Goal: Information Seeking & Learning: Learn about a topic

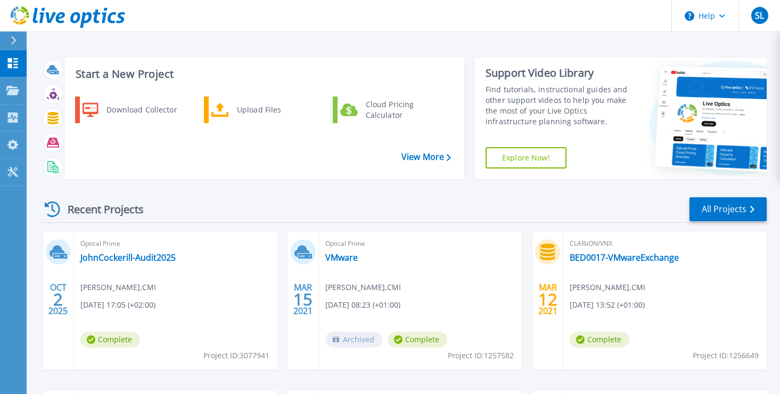
click at [184, 336] on div "Optical Prime JohnCockerill-Audit2025 Simon Leist , CMI 10/02/2025, 17:05 (+02:…" at bounding box center [175, 300] width 203 height 138
click at [108, 259] on link "JohnCockerill-Audit2025" at bounding box center [127, 257] width 95 height 11
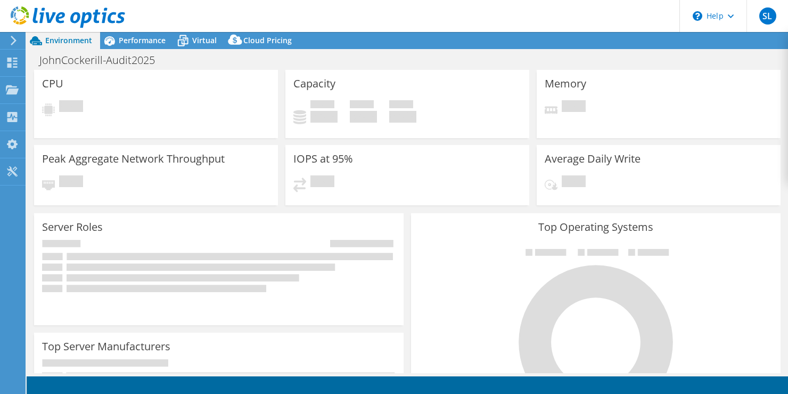
select select "EUFrankfurt"
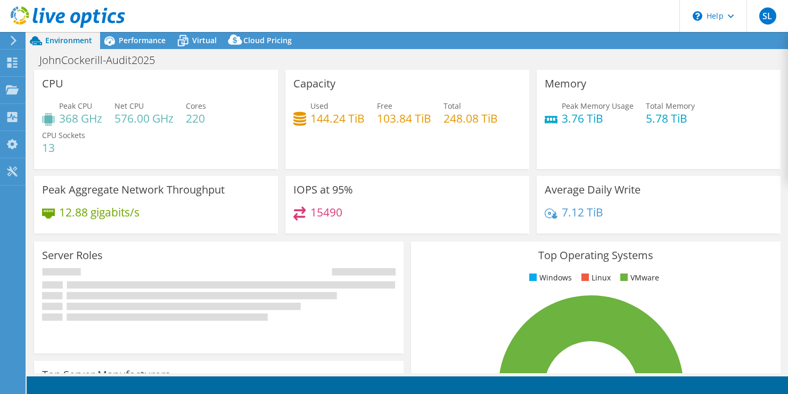
select select "EUR"
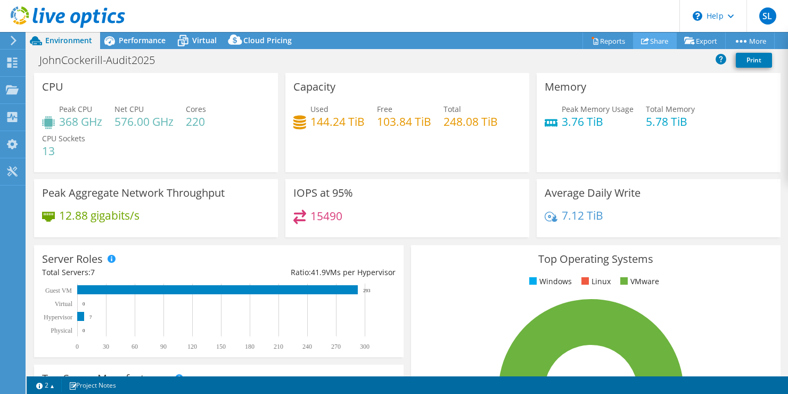
click at [648, 39] on link "Share" at bounding box center [655, 40] width 44 height 17
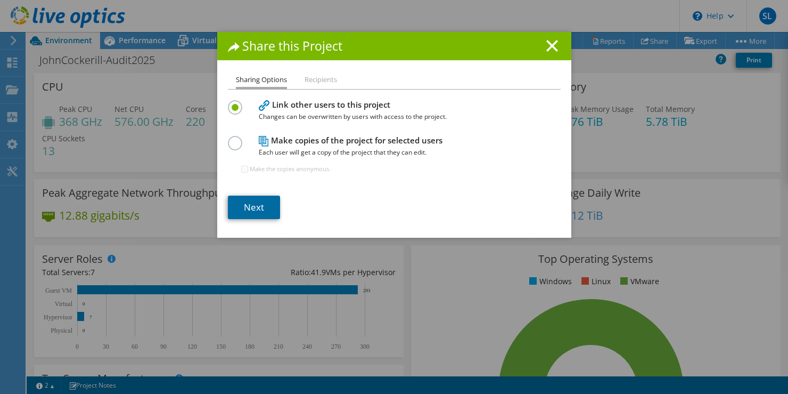
click at [254, 206] on link "Next" at bounding box center [254, 206] width 52 height 23
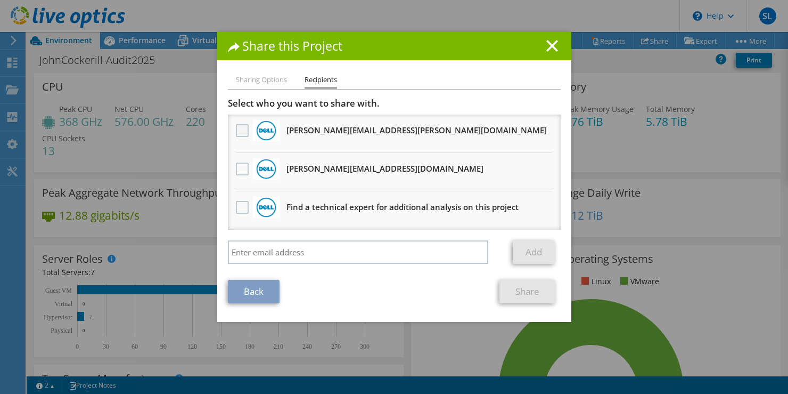
click at [236, 128] on label at bounding box center [243, 130] width 15 height 13
click at [0, 0] on input "checkbox" at bounding box center [0, 0] width 0 height 0
click at [236, 167] on label at bounding box center [243, 168] width 15 height 13
click at [0, 0] on input "checkbox" at bounding box center [0, 0] width 0 height 0
click at [241, 169] on label at bounding box center [243, 168] width 15 height 13
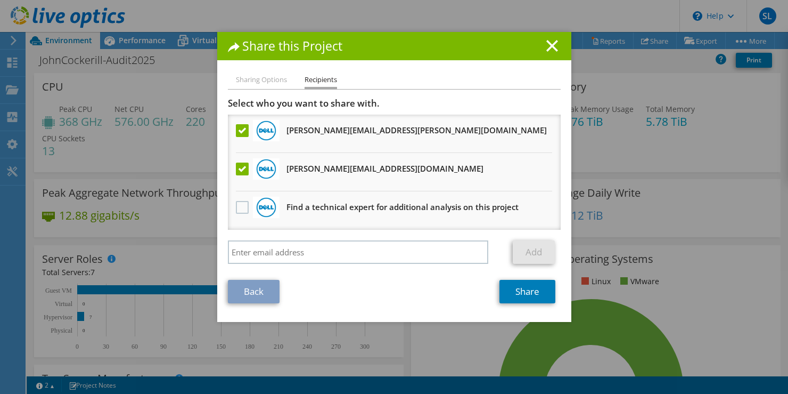
click at [0, 0] on input "checkbox" at bounding box center [0, 0] width 0 height 0
click at [523, 292] on link "Share" at bounding box center [528, 291] width 56 height 23
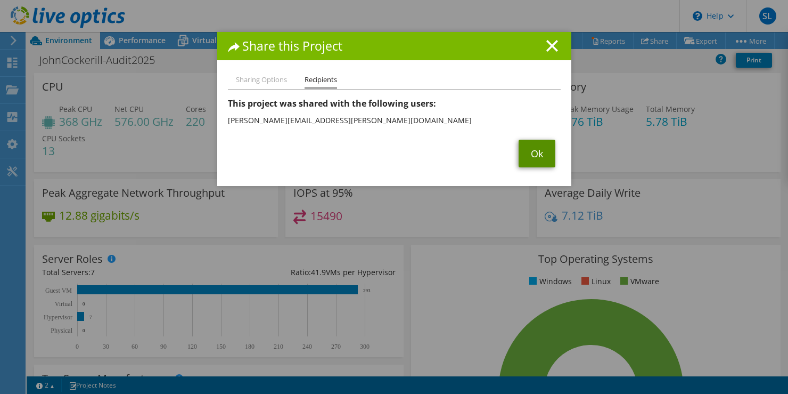
click at [526, 151] on link "Ok" at bounding box center [537, 154] width 37 height 28
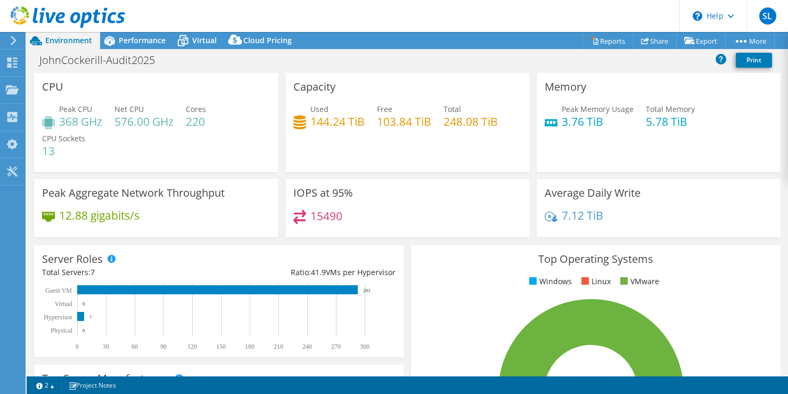
click at [112, 80] on div "CPU Peak CPU 368 GHz Net CPU 576.00 GHz Cores 220 CPU Sockets 13" at bounding box center [156, 122] width 244 height 99
click at [644, 41] on link "Share" at bounding box center [655, 40] width 44 height 17
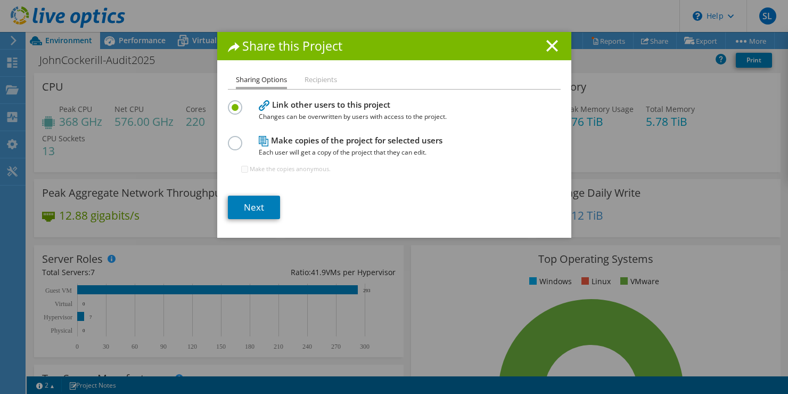
click at [320, 77] on li "Recipients" at bounding box center [321, 80] width 32 height 13
click at [329, 81] on li "Recipients" at bounding box center [321, 80] width 32 height 13
click at [252, 208] on link "Next" at bounding box center [254, 206] width 52 height 23
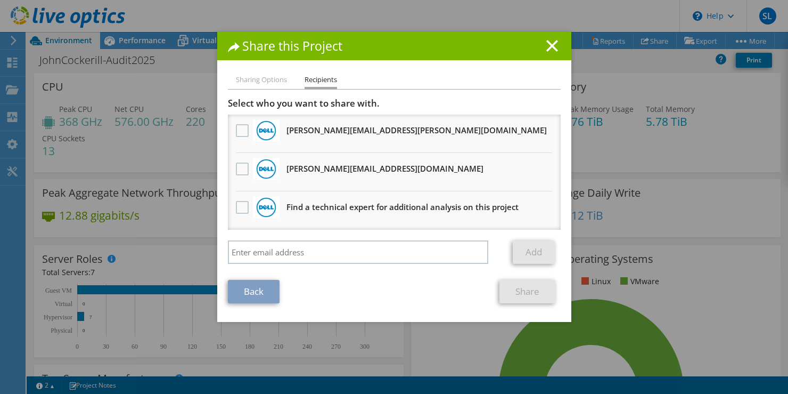
click at [438, 207] on h3 "Find a technical expert for additional analysis on this project" at bounding box center [403, 206] width 232 height 17
click at [239, 208] on label at bounding box center [243, 207] width 15 height 13
click at [0, 0] on input "checkbox" at bounding box center [0, 0] width 0 height 0
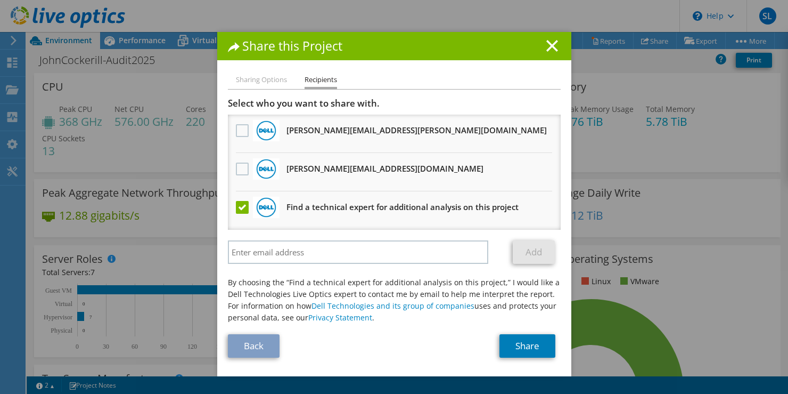
click at [237, 209] on label at bounding box center [243, 207] width 15 height 13
click at [0, 0] on input "checkbox" at bounding box center [0, 0] width 0 height 0
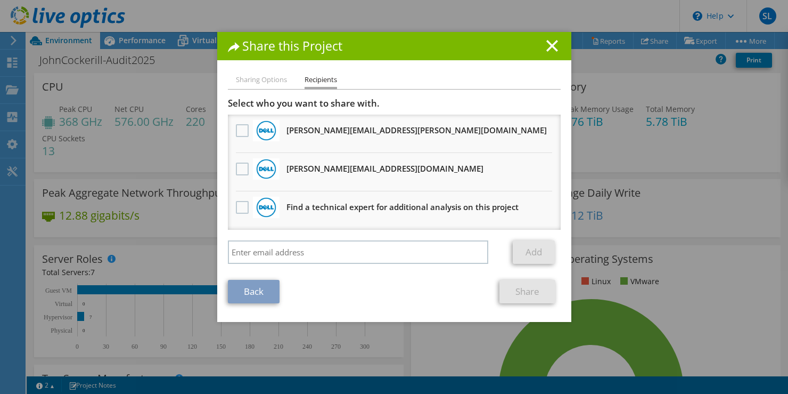
click at [262, 79] on li "Sharing Options" at bounding box center [261, 80] width 51 height 13
click at [229, 47] on icon at bounding box center [234, 47] width 12 height 10
click at [550, 44] on line at bounding box center [552, 45] width 11 height 11
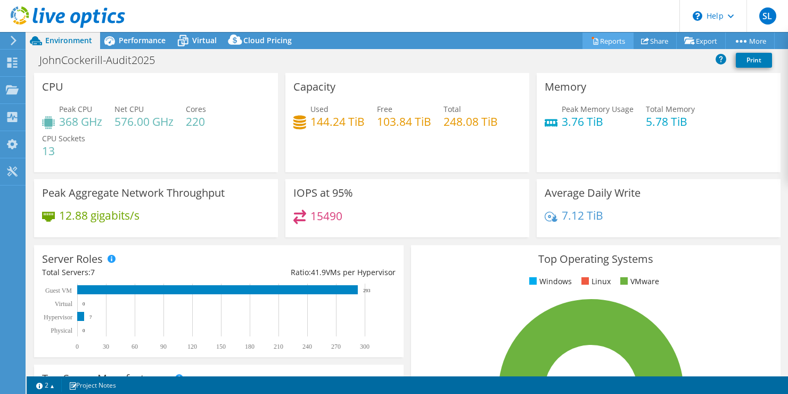
click at [604, 40] on link "Reports" at bounding box center [608, 40] width 51 height 17
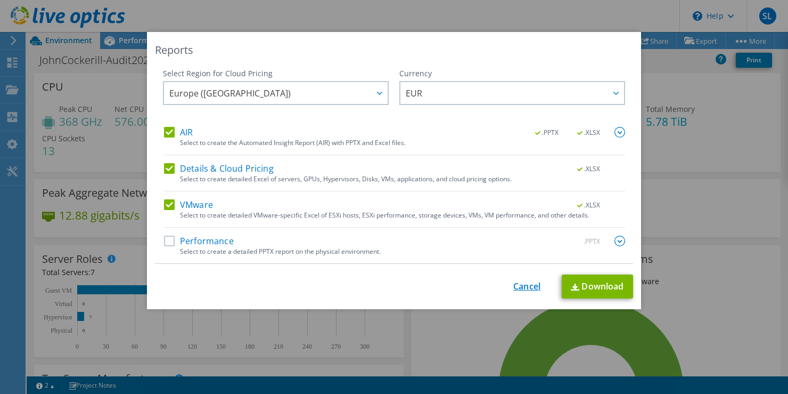
click at [524, 290] on link "Cancel" at bounding box center [526, 286] width 27 height 10
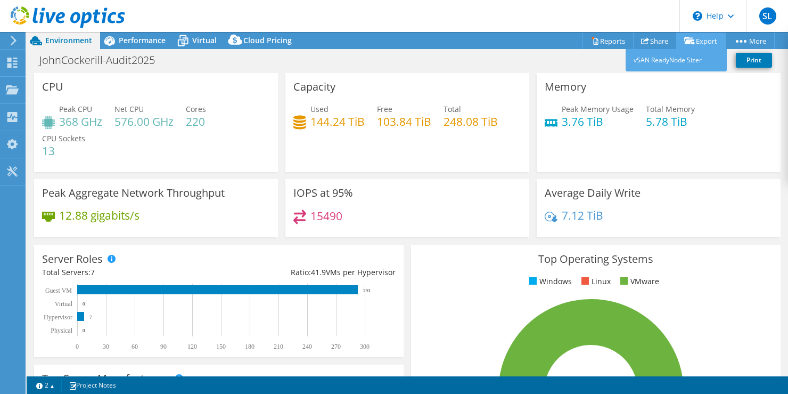
click at [697, 40] on link "Export" at bounding box center [701, 40] width 50 height 17
click at [588, 65] on div "JohnCockerill-Audit2025 Print" at bounding box center [408, 60] width 762 height 20
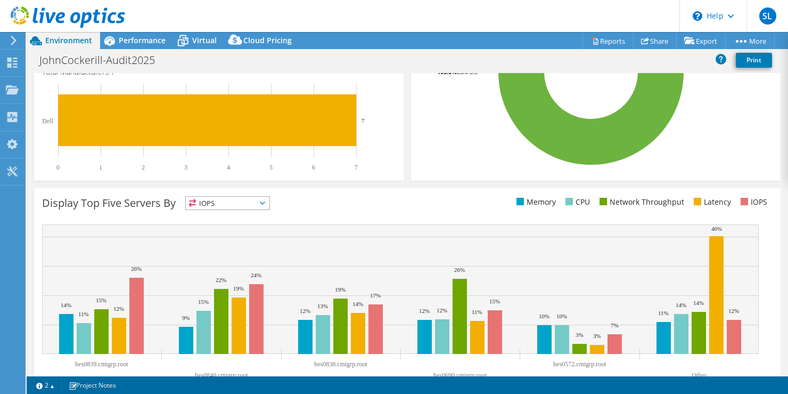
scroll to position [347, 0]
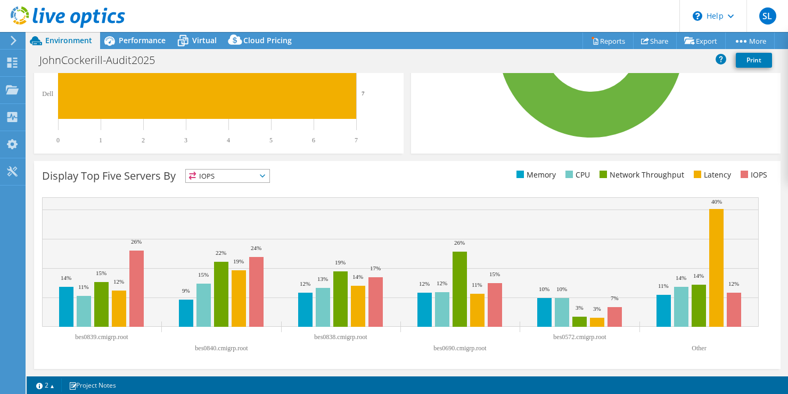
click at [265, 176] on icon at bounding box center [262, 175] width 5 height 3
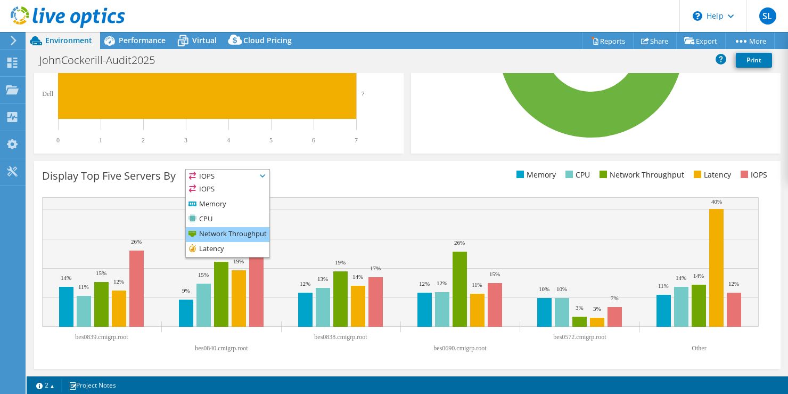
click at [214, 236] on li "Network Throughput" at bounding box center [228, 234] width 84 height 15
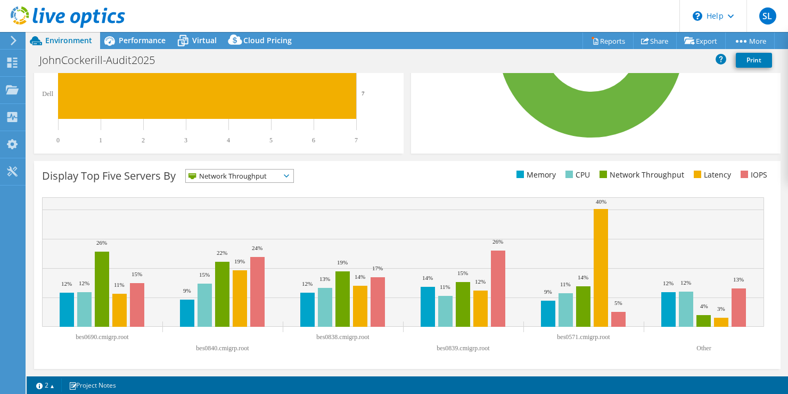
click at [289, 176] on icon at bounding box center [286, 175] width 5 height 3
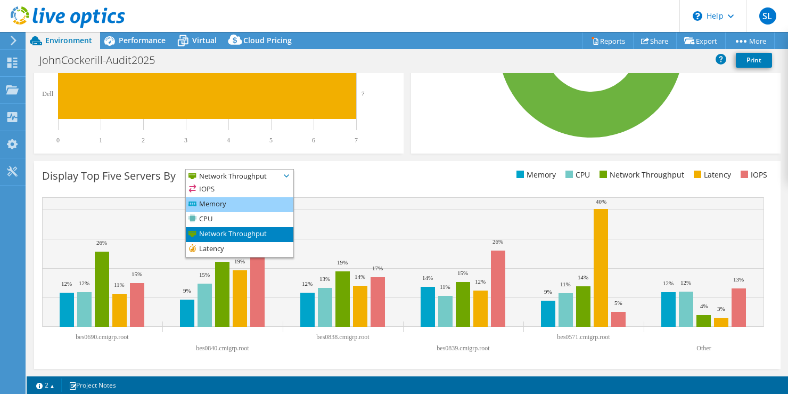
click at [225, 203] on li "Memory" at bounding box center [240, 204] width 108 height 15
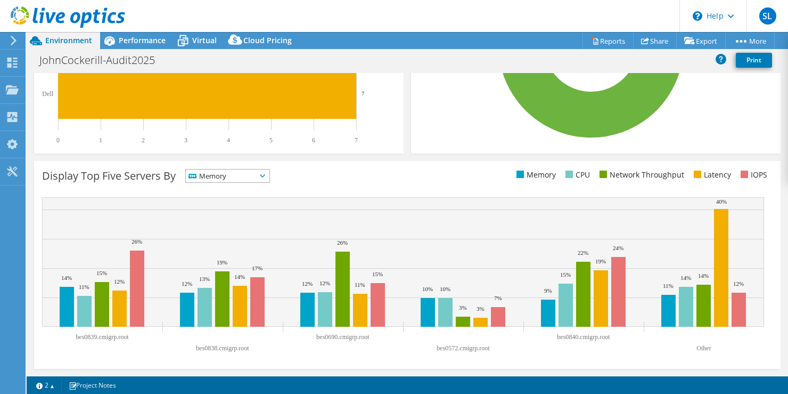
click at [265, 176] on icon at bounding box center [262, 175] width 5 height 3
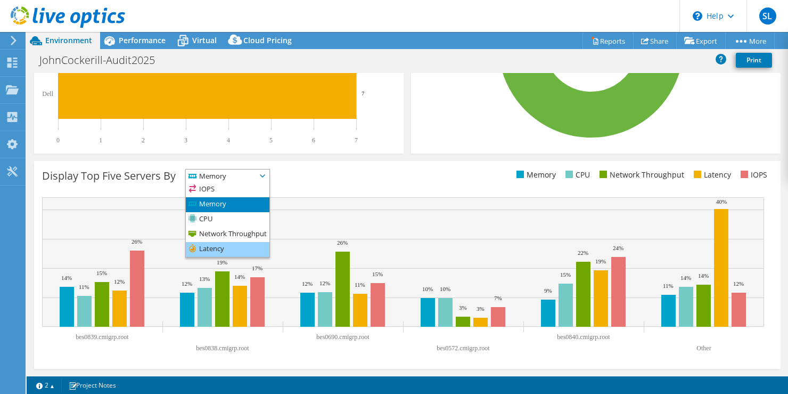
click at [218, 247] on li "Latency" at bounding box center [228, 249] width 84 height 15
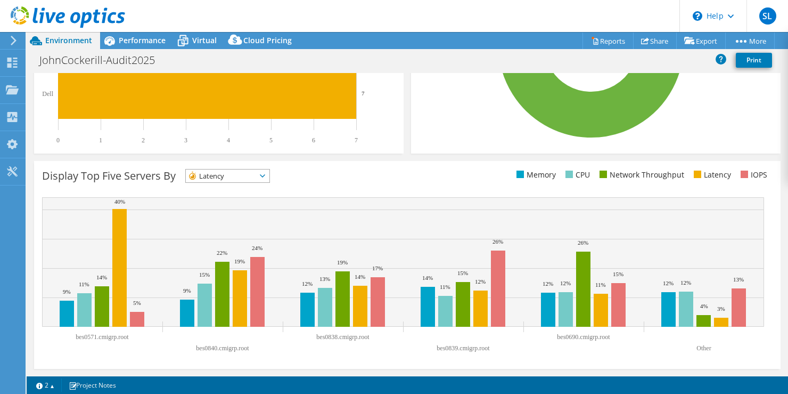
click at [265, 175] on icon at bounding box center [262, 175] width 5 height 3
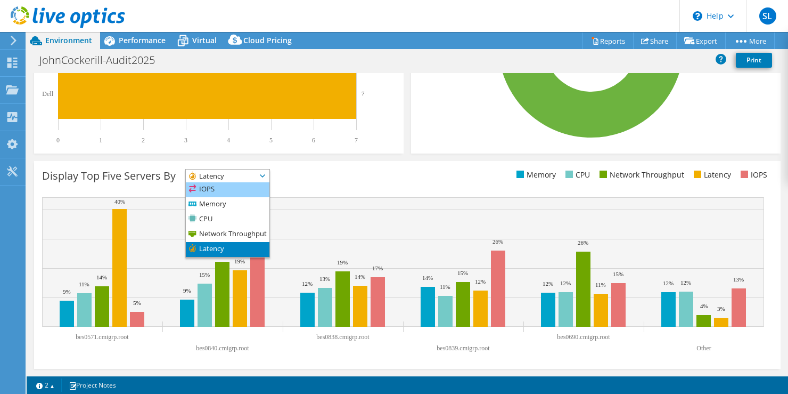
click at [212, 190] on li "IOPS" at bounding box center [228, 189] width 84 height 15
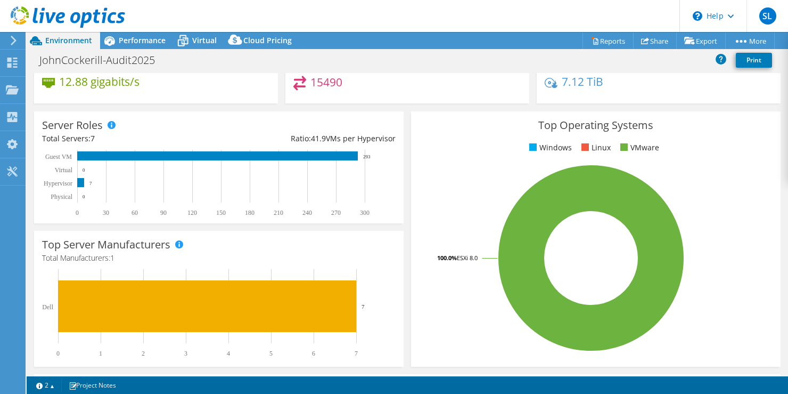
scroll to position [80, 0]
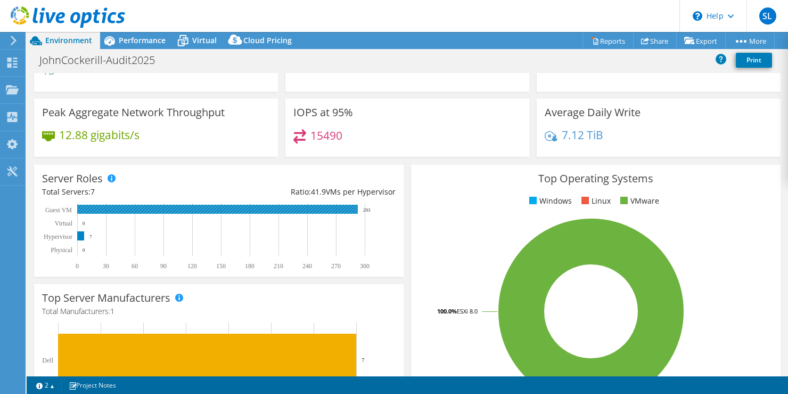
click at [100, 210] on rect at bounding box center [217, 209] width 281 height 9
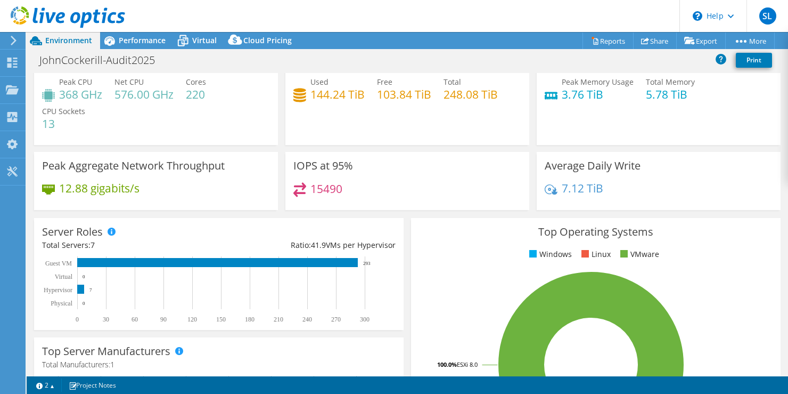
scroll to position [0, 0]
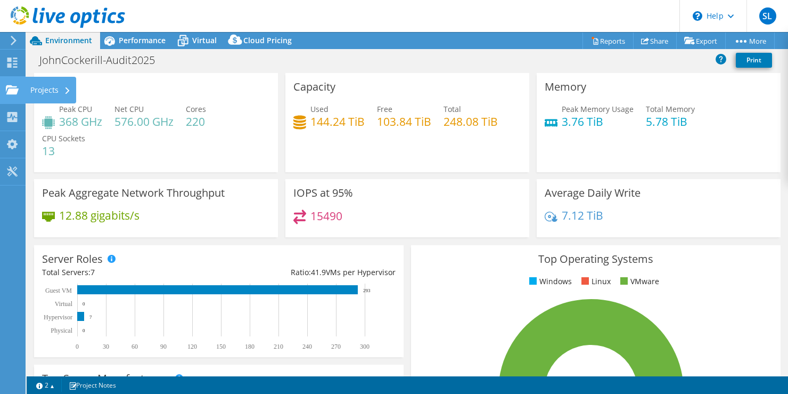
click at [52, 88] on div "Projects" at bounding box center [50, 90] width 51 height 27
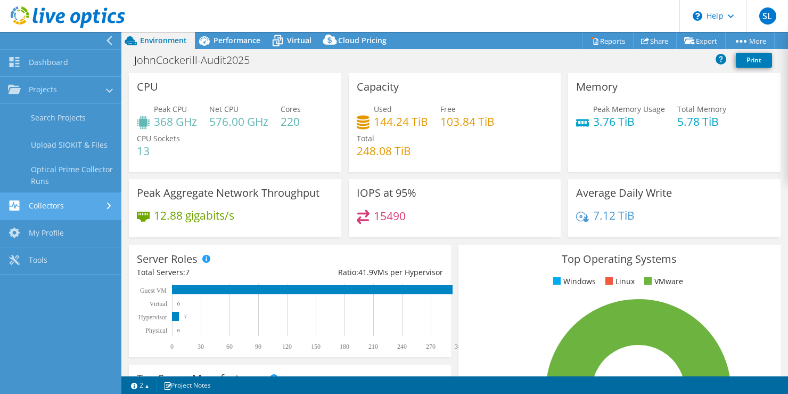
click at [56, 206] on link "Collectors" at bounding box center [60, 206] width 121 height 27
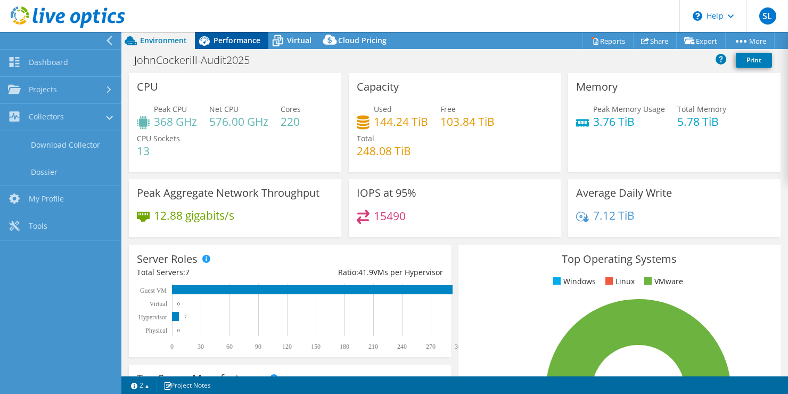
click at [222, 41] on span "Performance" at bounding box center [237, 40] width 47 height 10
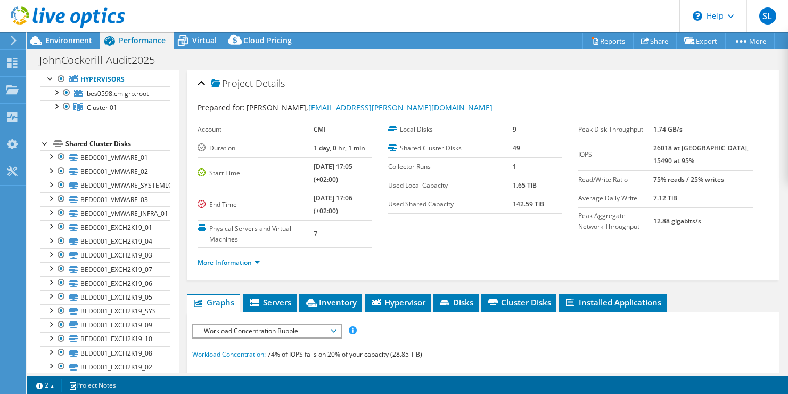
scroll to position [68, 0]
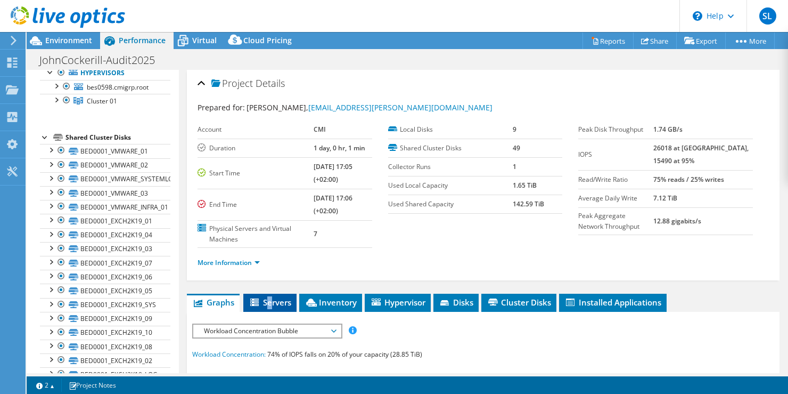
click at [270, 306] on span "Servers" at bounding box center [270, 302] width 43 height 11
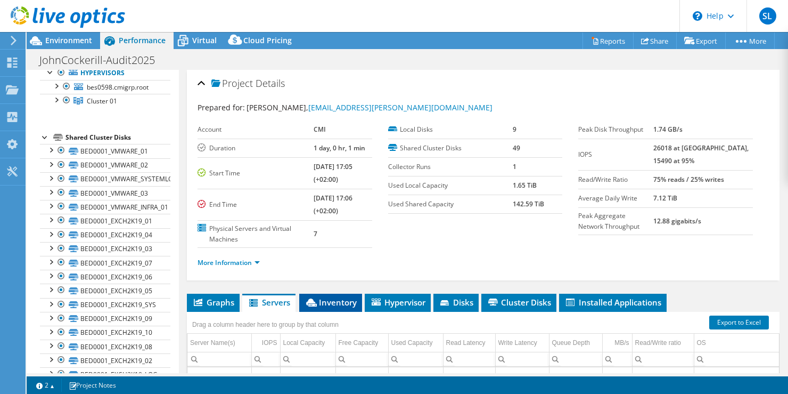
click at [336, 304] on span "Inventory" at bounding box center [331, 302] width 52 height 11
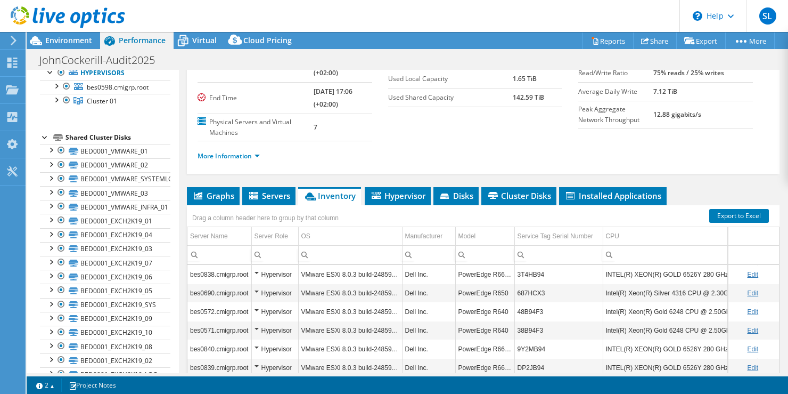
scroll to position [160, 0]
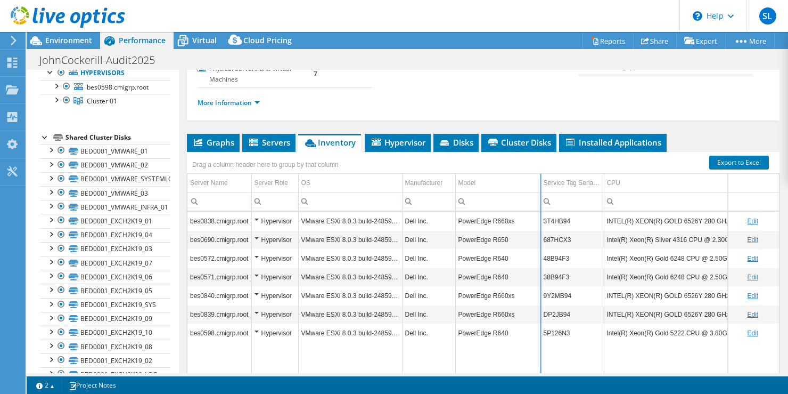
drag, startPoint x: 515, startPoint y: 181, endPoint x: 542, endPoint y: 179, distance: 27.2
click at [542, 179] on div "Drag a column header here to group by that column Server Name Server Role OS Ma…" at bounding box center [483, 265] width 593 height 226
click at [410, 141] on span "Hypervisor" at bounding box center [397, 142] width 55 height 11
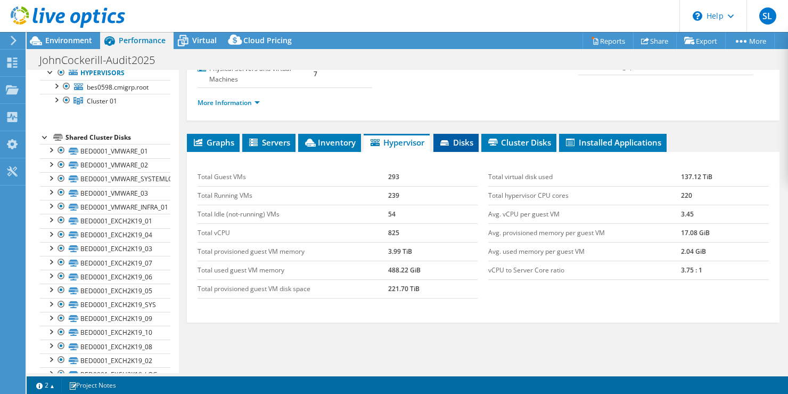
click at [462, 142] on span "Disks" at bounding box center [456, 142] width 35 height 11
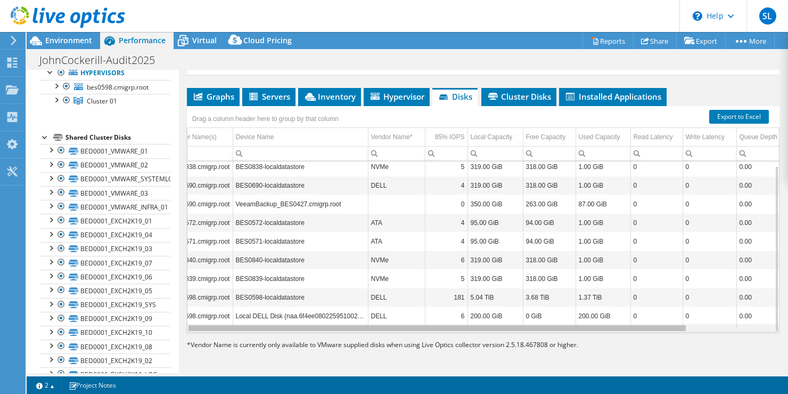
scroll to position [0, 0]
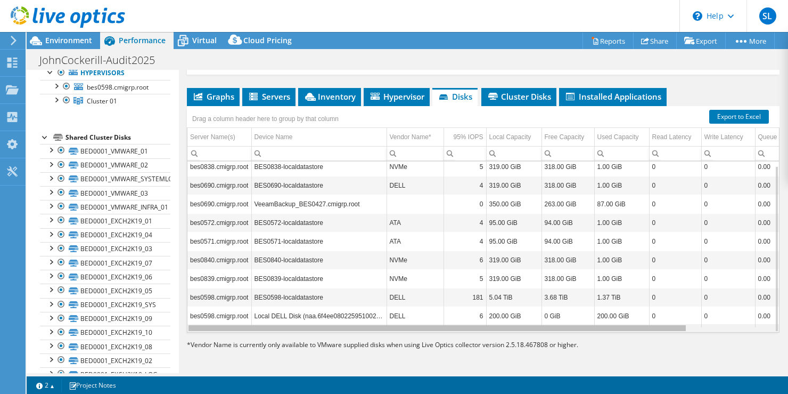
drag, startPoint x: 272, startPoint y: 329, endPoint x: 198, endPoint y: 330, distance: 74.1
click at [198, 330] on body "SL End User [PERSON_NAME] [PERSON_NAME][EMAIL_ADDRESS][PERSON_NAME][DOMAIN_NAME…" at bounding box center [394, 197] width 788 height 394
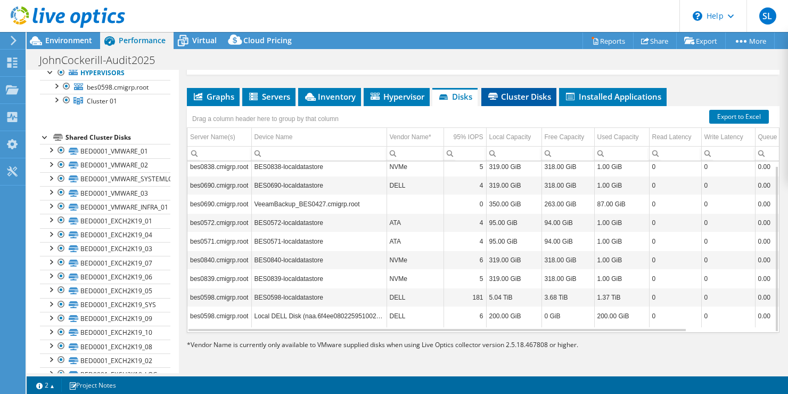
click at [528, 94] on span "Cluster Disks" at bounding box center [519, 96] width 64 height 11
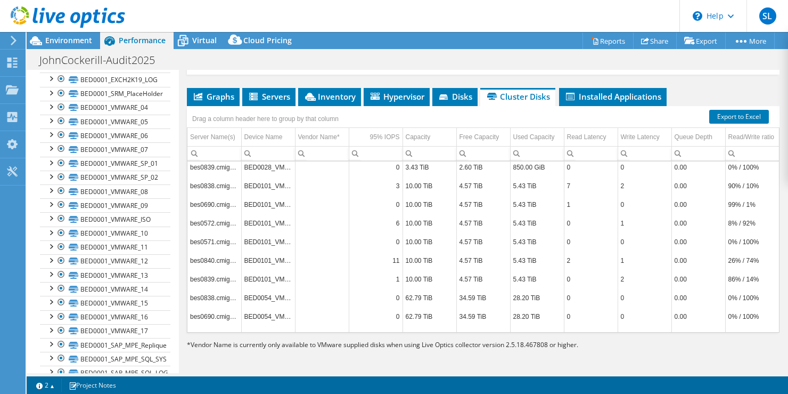
scroll to position [312, 0]
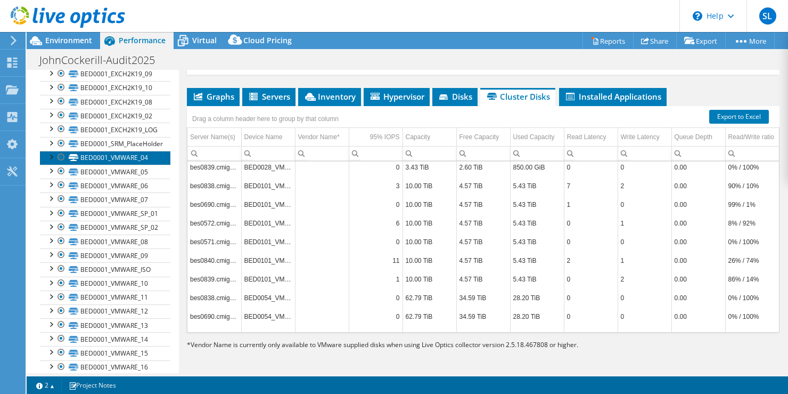
click at [115, 157] on link "BED0001_VMWARE_04" at bounding box center [105, 158] width 130 height 14
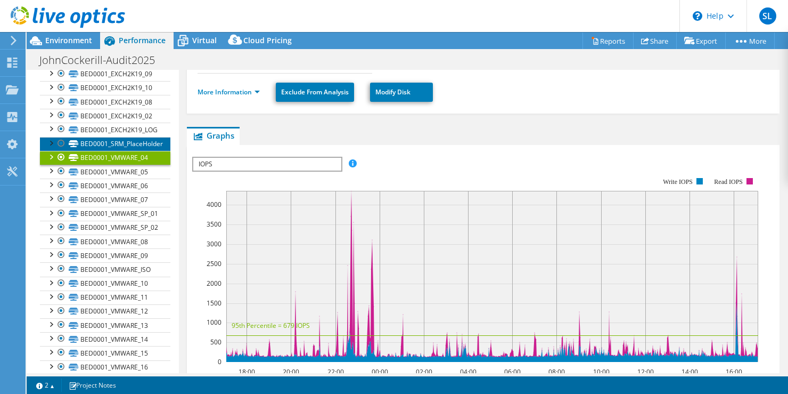
click at [100, 145] on link "BED0001_SRM_PlaceHolder" at bounding box center [105, 144] width 130 height 14
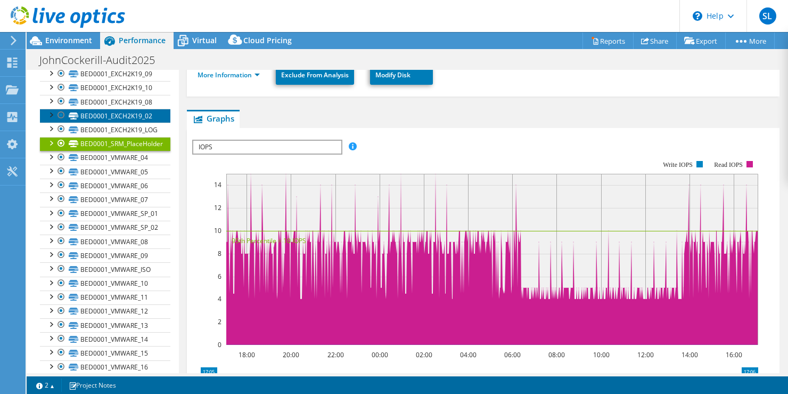
click at [99, 112] on link "BED0001_EXCH2K19_02" at bounding box center [105, 116] width 130 height 14
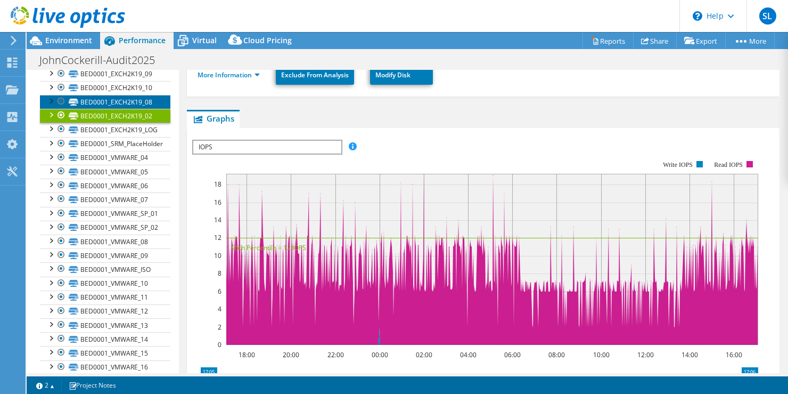
click at [101, 97] on link "BED0001_EXCH2K19_08" at bounding box center [105, 102] width 130 height 14
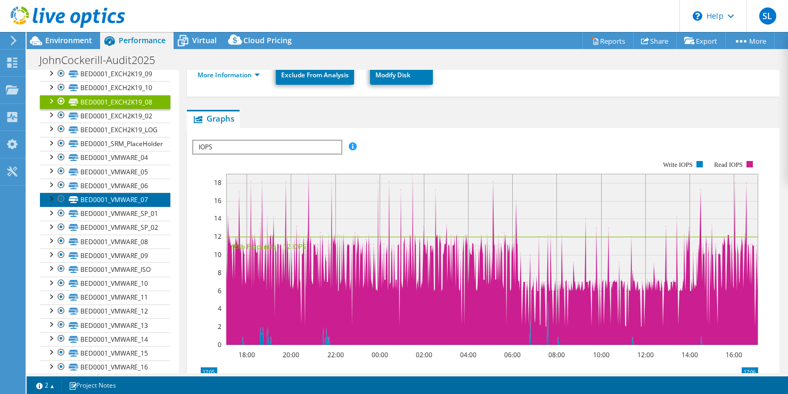
click at [111, 206] on link "BED0001_VMWARE_07" at bounding box center [105, 199] width 130 height 14
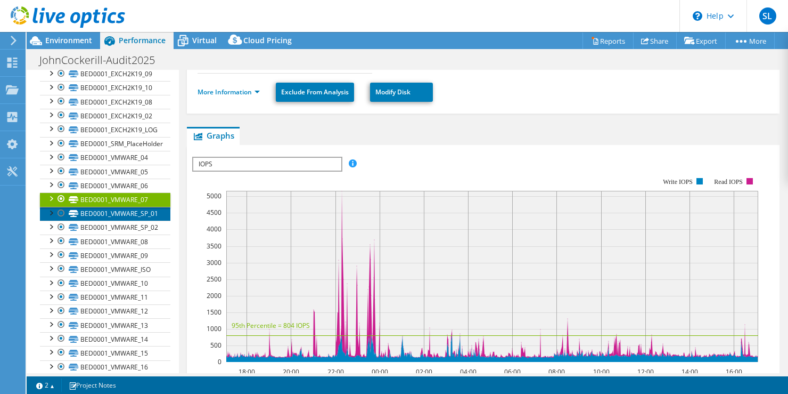
click at [140, 215] on link "BED0001_VMWARE_SP_01" at bounding box center [105, 214] width 130 height 14
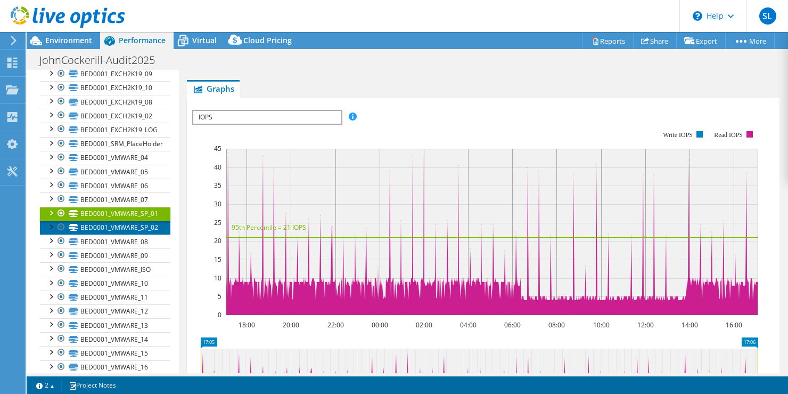
click at [133, 227] on link "BED0001_VMWARE_SP_02" at bounding box center [105, 228] width 130 height 14
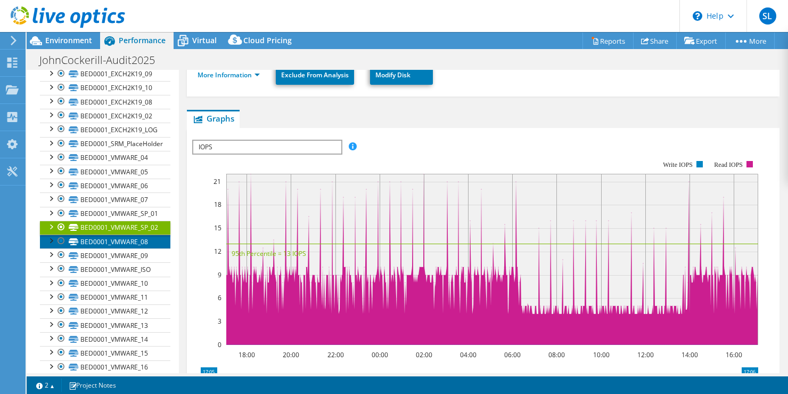
click at [114, 240] on link "BED0001_VMWARE_08" at bounding box center [105, 241] width 130 height 14
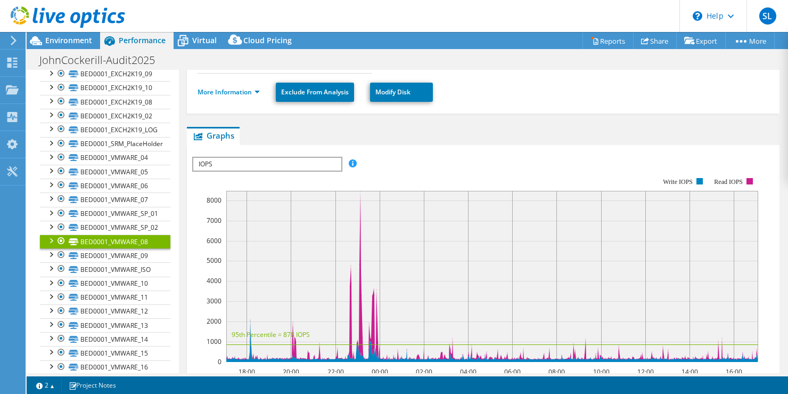
click at [303, 158] on span "IOPS" at bounding box center [267, 164] width 148 height 13
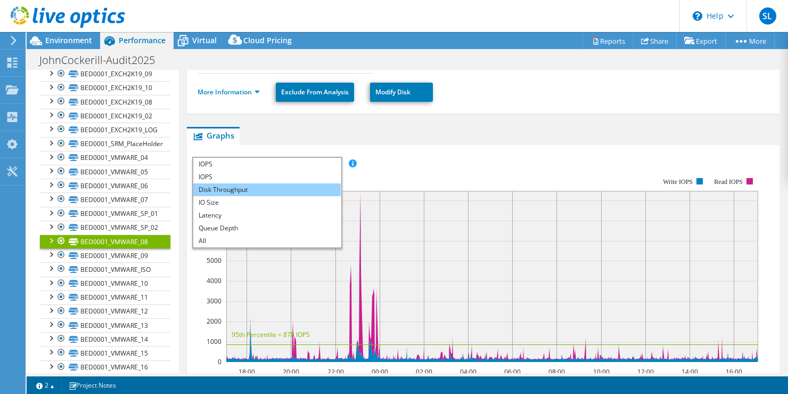
click at [223, 183] on li "Disk Throughput" at bounding box center [267, 189] width 148 height 13
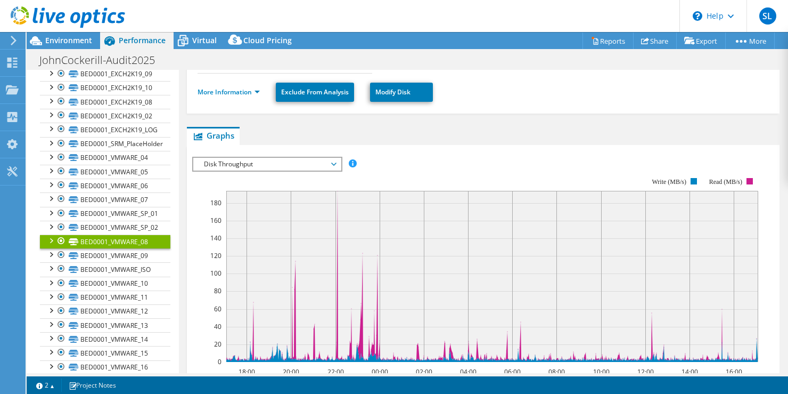
click at [328, 158] on span "Disk Throughput" at bounding box center [267, 164] width 137 height 13
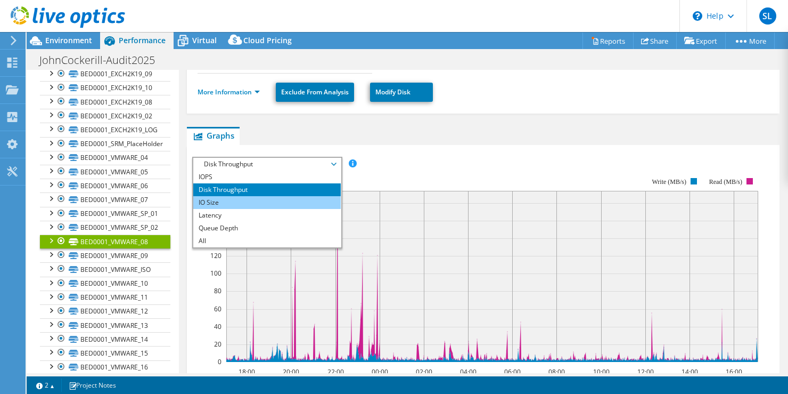
click at [218, 196] on li "IO Size" at bounding box center [267, 202] width 148 height 13
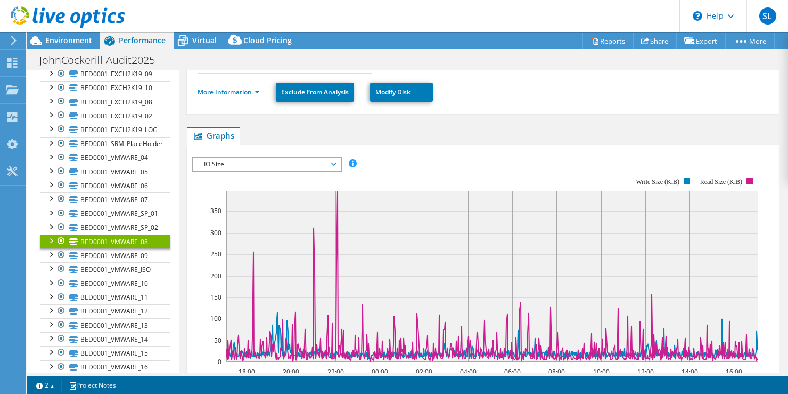
click at [297, 158] on span "IO Size" at bounding box center [267, 164] width 137 height 13
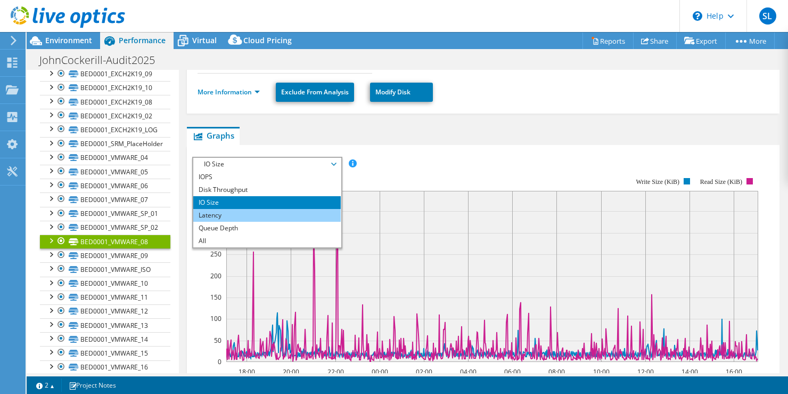
click at [228, 209] on li "Latency" at bounding box center [267, 215] width 148 height 13
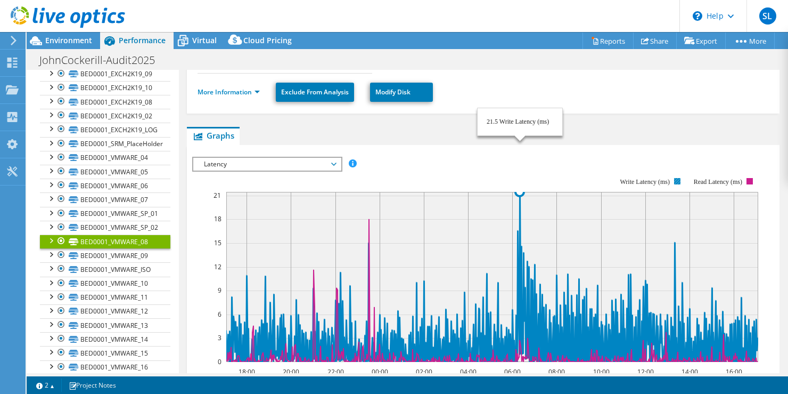
click at [520, 192] on icon at bounding box center [492, 277] width 532 height 170
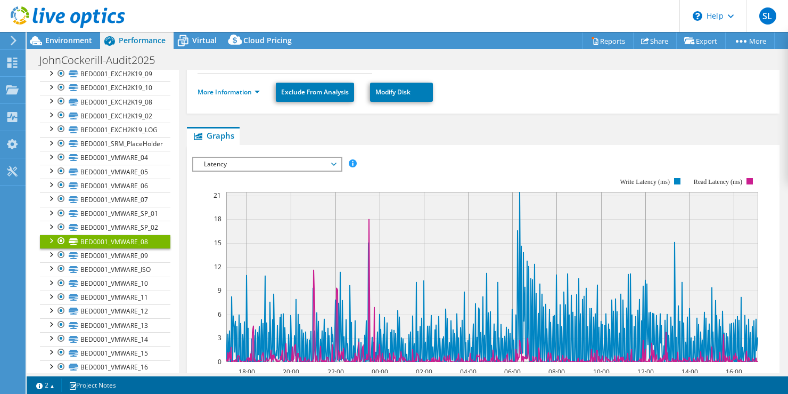
click at [425, 163] on rect at bounding box center [475, 269] width 566 height 213
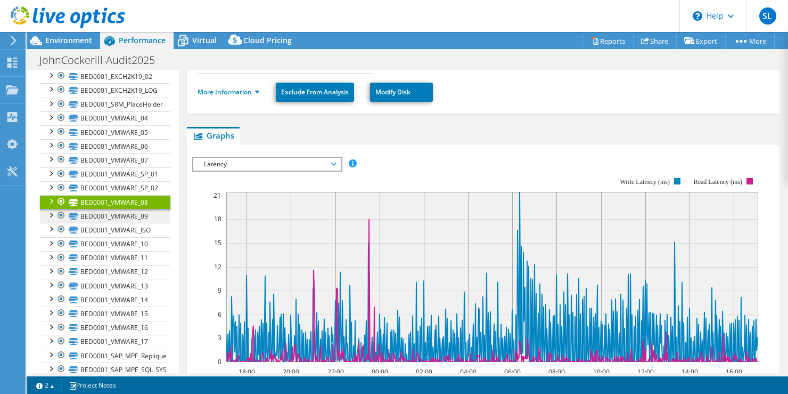
scroll to position [353, 0]
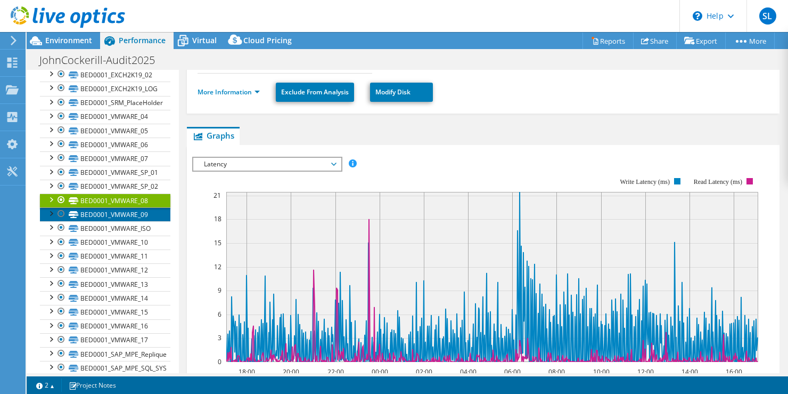
click at [91, 213] on link "BED0001_VMWARE_09" at bounding box center [105, 214] width 130 height 14
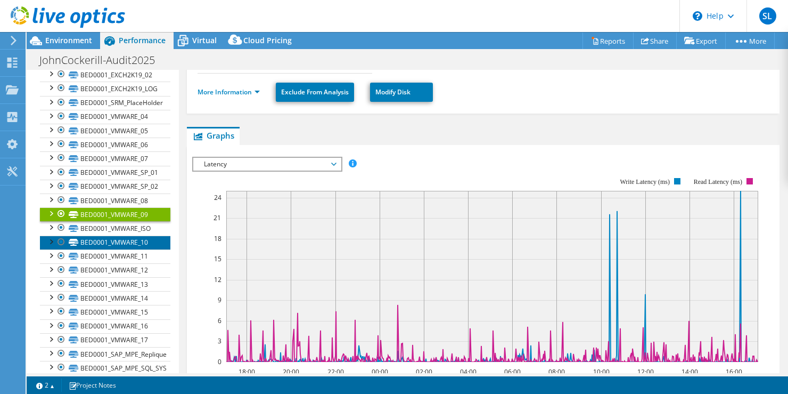
click at [105, 244] on link "BED0001_VMWARE_10" at bounding box center [105, 242] width 130 height 14
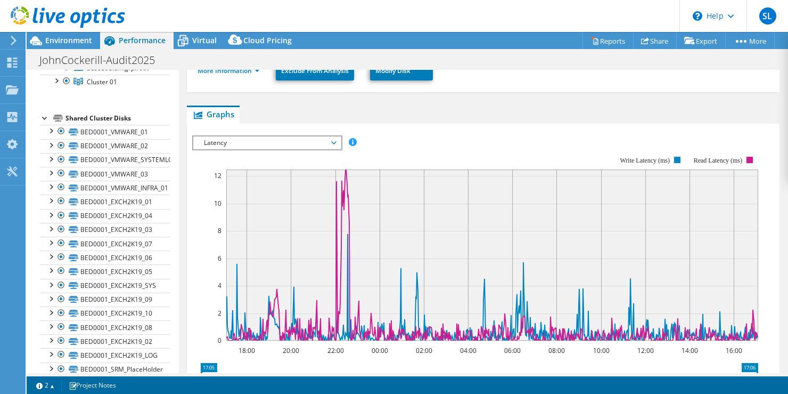
scroll to position [0, 0]
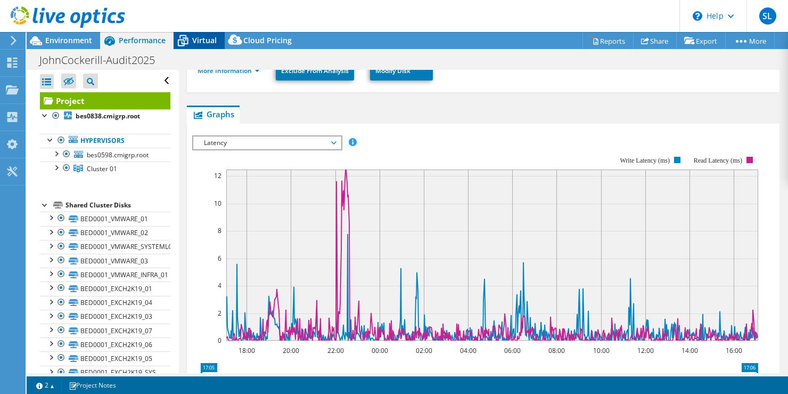
click at [200, 40] on span "Virtual" at bounding box center [204, 40] width 25 height 10
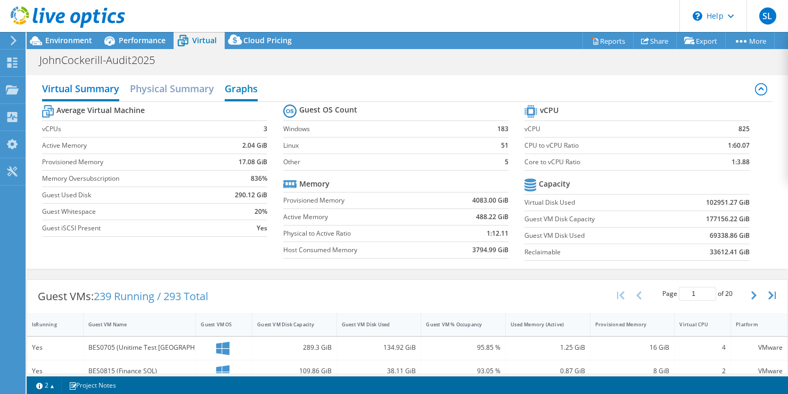
click at [249, 89] on h2 "Graphs" at bounding box center [241, 89] width 33 height 23
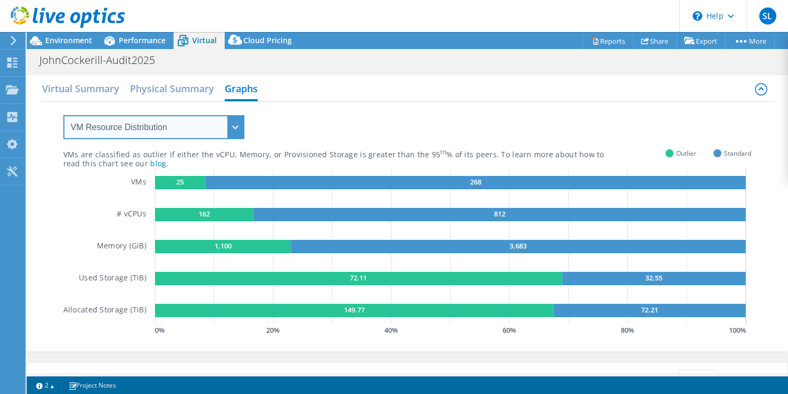
click at [238, 125] on select "VM Resource Distribution Provisioning Contrast Over Provisioning" at bounding box center [153, 127] width 181 height 24
click at [63, 115] on select "VM Resource Distribution Provisioning Contrast Over Provisioning" at bounding box center [153, 127] width 181 height 24
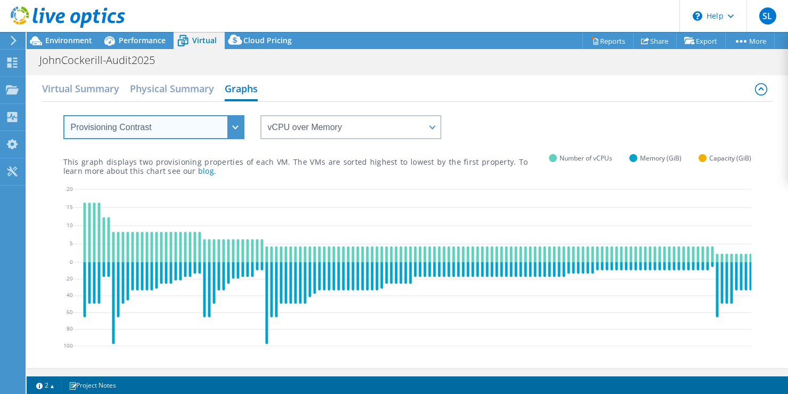
click at [237, 128] on select "VM Resource Distribution Provisioning Contrast Over Provisioning" at bounding box center [153, 127] width 181 height 24
click at [63, 115] on select "VM Resource Distribution Provisioning Contrast Over Provisioning" at bounding box center [153, 127] width 181 height 24
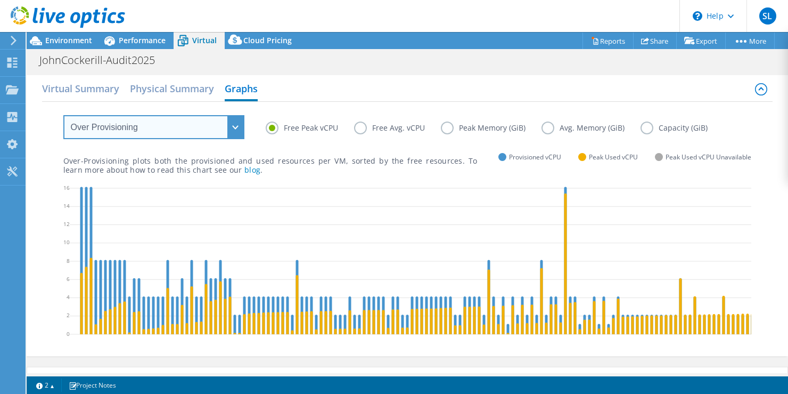
click at [234, 126] on select "VM Resource Distribution Provisioning Contrast Over Provisioning" at bounding box center [153, 127] width 181 height 24
select select "VM Resource Distribution"
click at [63, 115] on select "VM Resource Distribution Provisioning Contrast Over Provisioning" at bounding box center [153, 127] width 181 height 24
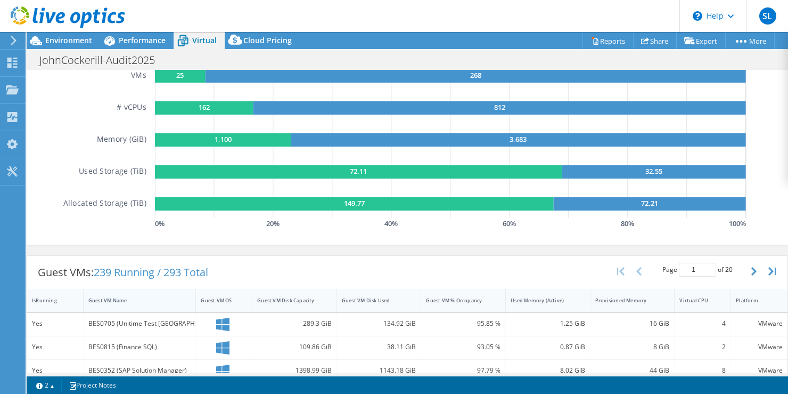
scroll to position [53, 0]
